Goal: Task Accomplishment & Management: Manage account settings

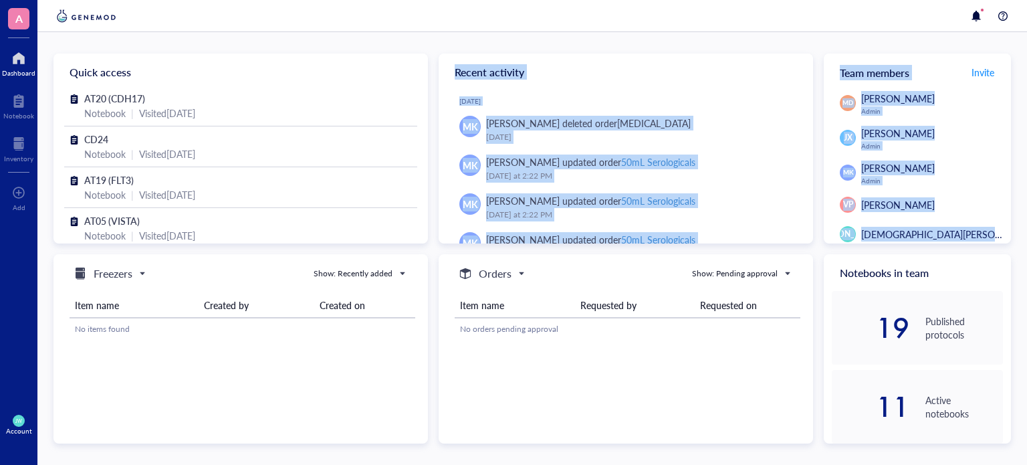
drag, startPoint x: 872, startPoint y: 118, endPoint x: 433, endPoint y: 72, distance: 441.1
click at [433, 72] on div "Quick access AT20 (CDH17) Notebook | Visited [DATE] CD24 Notebook | Visited [DA…" at bounding box center [533, 249] width 958 height 390
click at [528, 38] on div "Quick access AT20 (CDH17) Notebook | Visited [DATE] CD24 Notebook | Visited [DA…" at bounding box center [532, 248] width 990 height 433
click at [875, 72] on div "Team members Invite" at bounding box center [917, 72] width 187 height 37
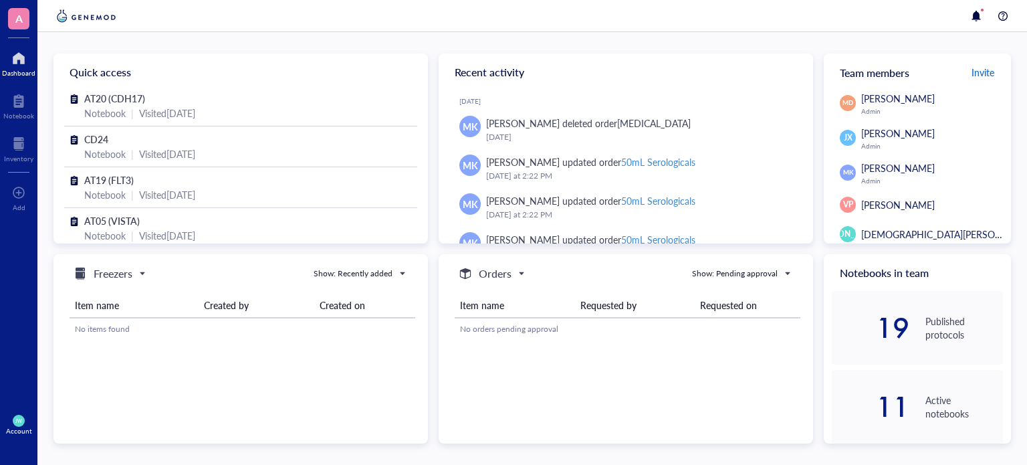
click at [976, 74] on span "Invite" at bounding box center [983, 72] width 23 height 13
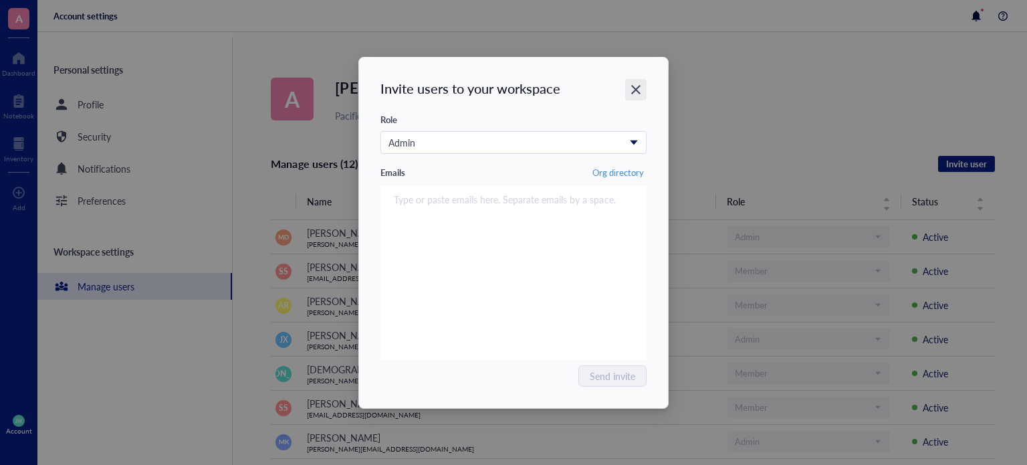
click at [631, 88] on icon "Close" at bounding box center [636, 89] width 13 height 13
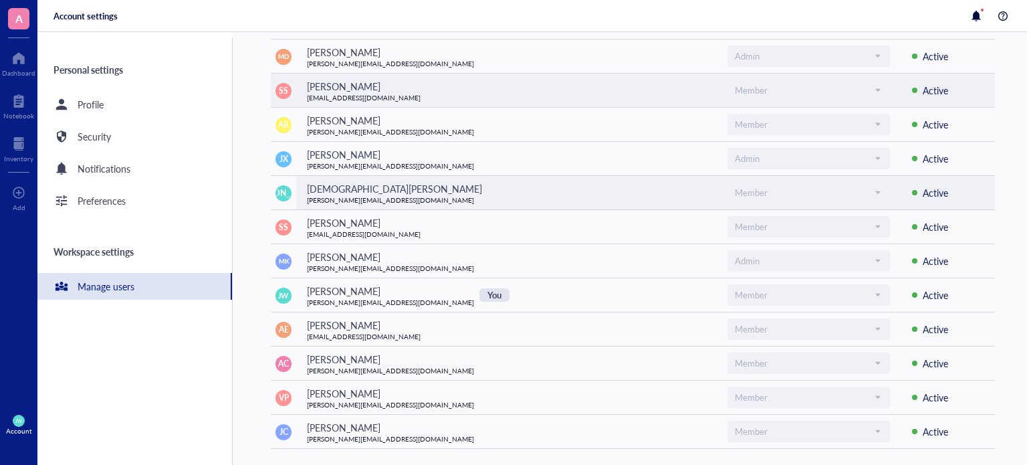
scroll to position [25, 0]
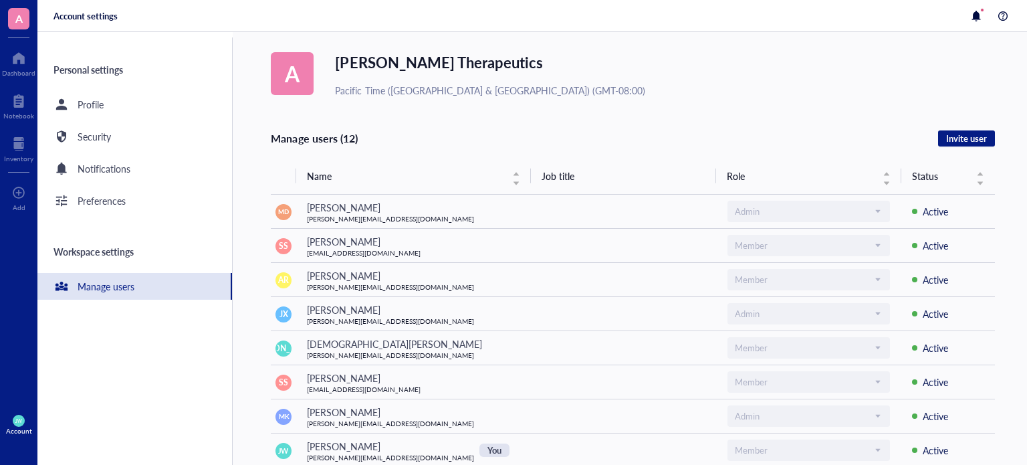
click at [999, 37] on div "A Antharis Therapeutics Pacific Time ([GEOGRAPHIC_DATA] & [GEOGRAPHIC_DATA]) (G…" at bounding box center [649, 248] width 756 height 433
click at [130, 201] on div "Preferences" at bounding box center [134, 200] width 195 height 27
